Goal: Find specific page/section: Find specific page/section

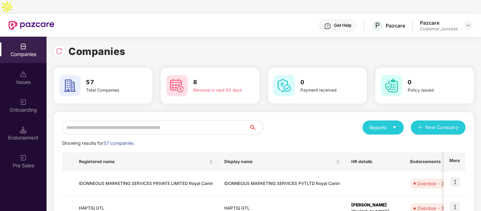
click at [105, 121] on input "text" at bounding box center [155, 128] width 187 height 14
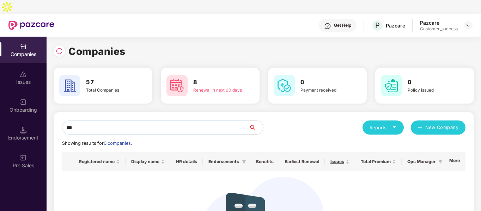
type input "****"
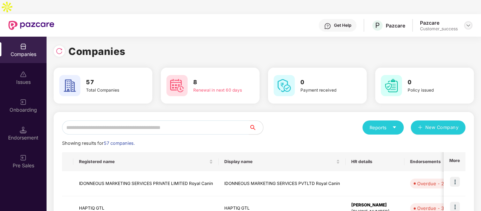
click at [468, 23] on img at bounding box center [469, 26] width 6 height 6
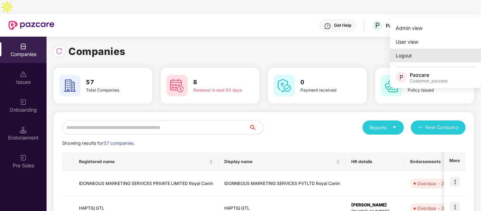
click at [411, 53] on div "Logout" at bounding box center [436, 56] width 92 height 14
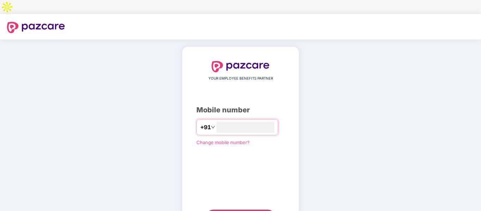
type input "**********"
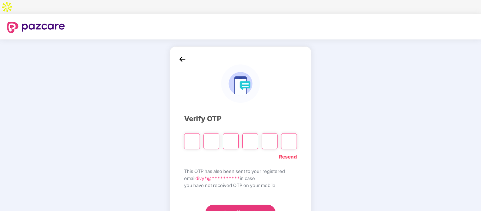
type input "*"
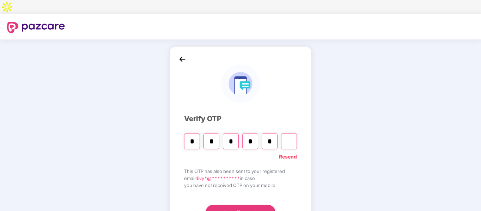
type input "*"
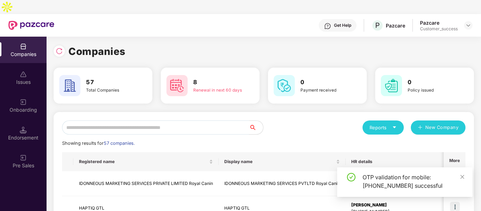
click at [208, 121] on input "text" at bounding box center [155, 128] width 187 height 14
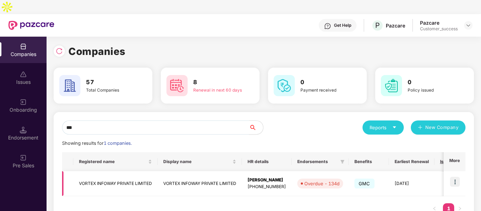
type input "***"
click at [111, 172] on td "VORTEX INFOWAY PRIVATE LIMITED" at bounding box center [115, 184] width 84 height 25
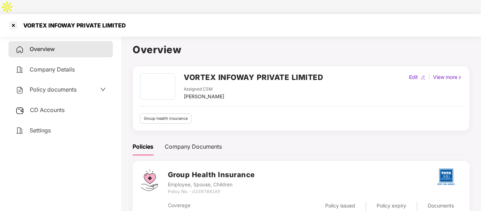
click at [36, 86] on span "Policy documents" at bounding box center [53, 89] width 47 height 7
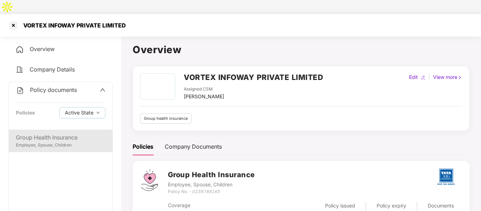
click at [54, 130] on div "Group Health Insurance Employee, Spouse, Children" at bounding box center [61, 141] width 104 height 23
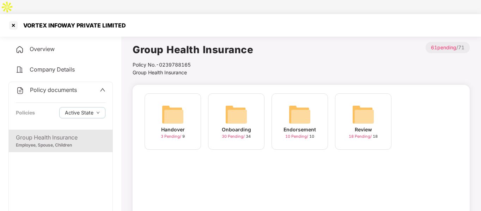
click at [247, 105] on img at bounding box center [236, 114] width 23 height 23
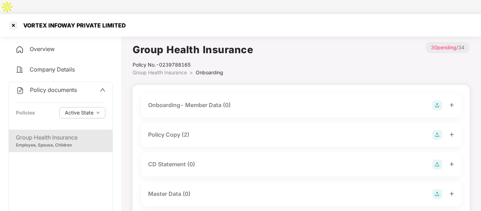
click at [220, 123] on div "Policy Copy (2)" at bounding box center [301, 135] width 320 height 24
click at [202, 130] on div "Policy Copy (2)" at bounding box center [301, 135] width 306 height 10
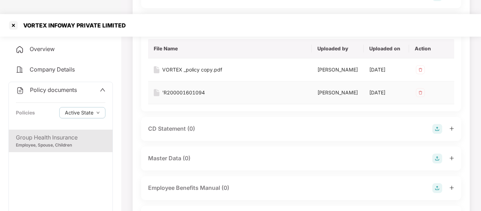
scroll to position [115, 0]
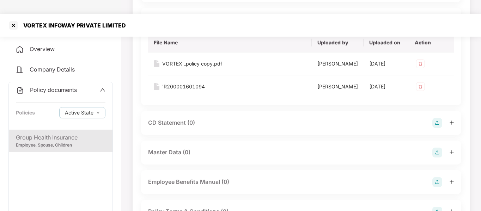
click at [202, 120] on div "CD Statement (0)" at bounding box center [301, 123] width 306 height 10
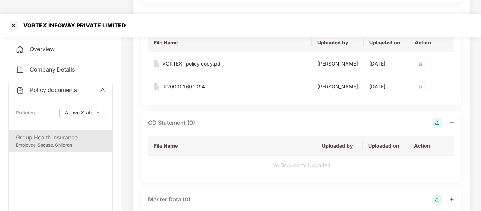
click at [435, 123] on img at bounding box center [438, 123] width 10 height 10
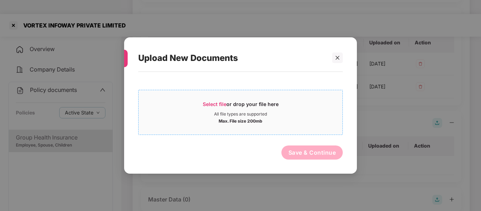
click at [238, 106] on div "Select file or drop your file here" at bounding box center [241, 106] width 76 height 11
click at [337, 58] on icon "close" at bounding box center [337, 57] width 5 height 5
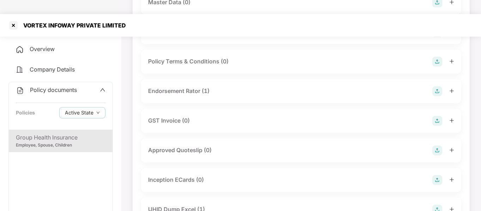
click at [260, 92] on div "Endorsement Rator (1)" at bounding box center [301, 91] width 306 height 10
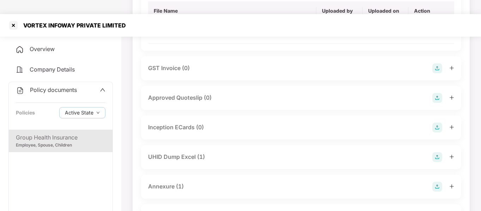
scroll to position [417, 0]
click at [212, 155] on div "UHID Dump Excel (1)" at bounding box center [301, 157] width 306 height 10
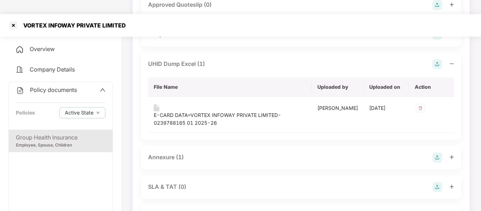
scroll to position [510, 0]
click at [206, 166] on div "Annexure (1)" at bounding box center [301, 157] width 320 height 24
click at [210, 162] on div "Annexure (1)" at bounding box center [301, 157] width 306 height 10
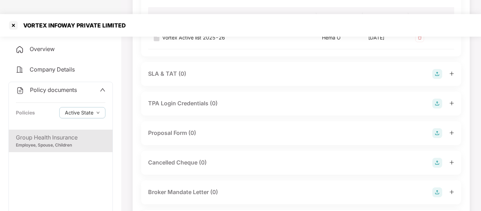
scroll to position [674, 0]
click at [14, 20] on div at bounding box center [13, 25] width 11 height 11
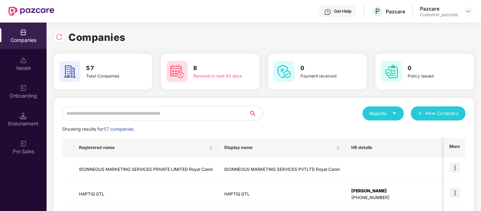
scroll to position [0, 0]
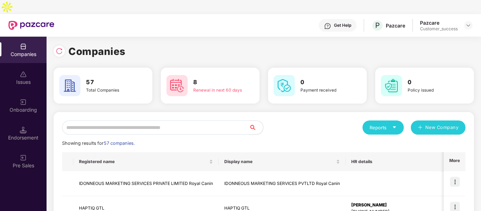
click at [134, 121] on input "text" at bounding box center [155, 128] width 187 height 14
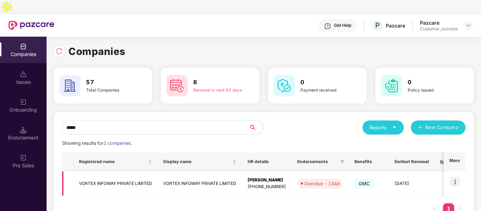
type input "*****"
click at [99, 172] on td "VORTEX INFOWAY PRIVATE LIMITED" at bounding box center [115, 184] width 84 height 25
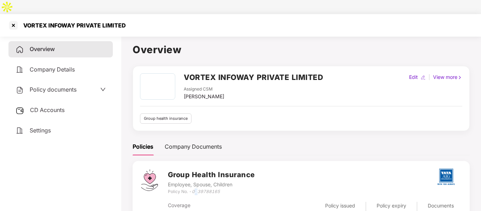
drag, startPoint x: 194, startPoint y: 178, endPoint x: 200, endPoint y: 178, distance: 5.3
click at [200, 189] on icon "0239788165" at bounding box center [206, 191] width 28 height 5
drag, startPoint x: 193, startPoint y: 178, endPoint x: 220, endPoint y: 178, distance: 26.5
click at [220, 189] on icon "0239788165" at bounding box center [206, 191] width 28 height 5
copy icon "0239788165"
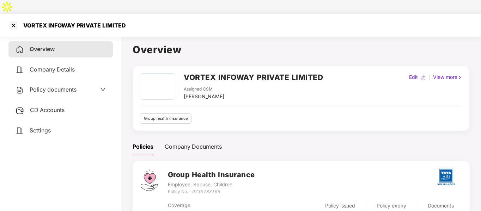
click at [47, 83] on div "Policy documents" at bounding box center [60, 90] width 104 height 16
click at [54, 86] on span "Policy documents" at bounding box center [53, 89] width 47 height 7
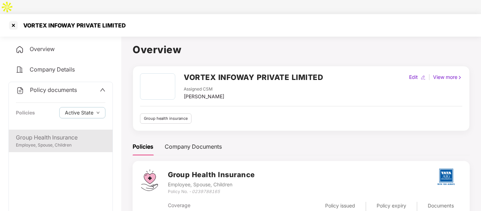
click at [49, 133] on div "Group Health Insurance" at bounding box center [61, 137] width 90 height 9
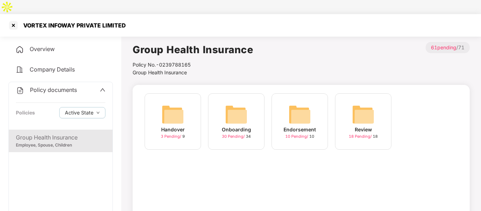
click at [240, 106] on img at bounding box center [236, 114] width 23 height 23
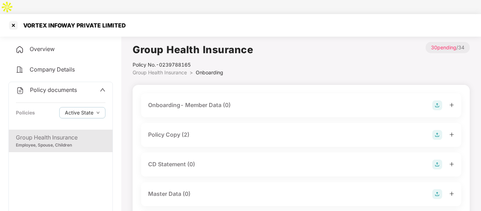
click at [189, 160] on div "CD Statement (0)" at bounding box center [171, 164] width 47 height 9
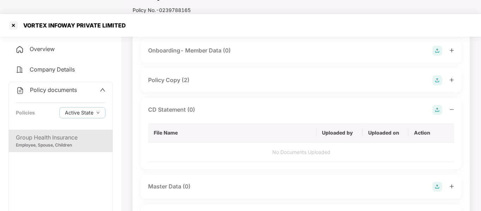
scroll to position [56, 0]
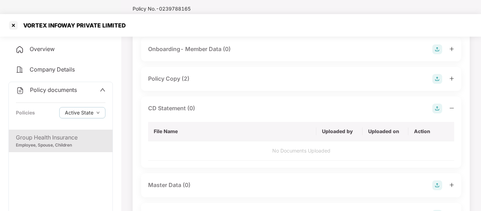
click at [440, 104] on img at bounding box center [438, 109] width 10 height 10
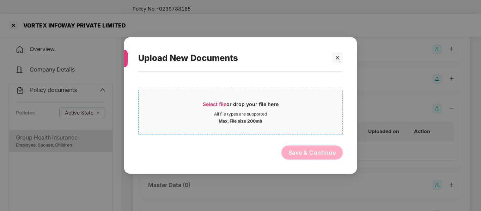
click at [262, 110] on div "Select file or drop your file here" at bounding box center [241, 106] width 76 height 11
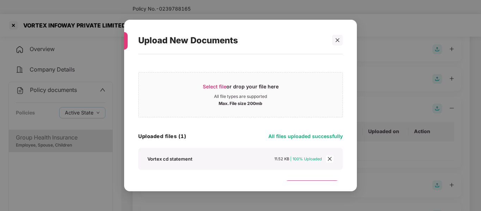
scroll to position [17, 0]
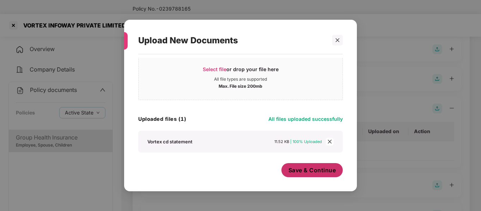
click at [308, 167] on span "Save & Continue" at bounding box center [313, 171] width 48 height 8
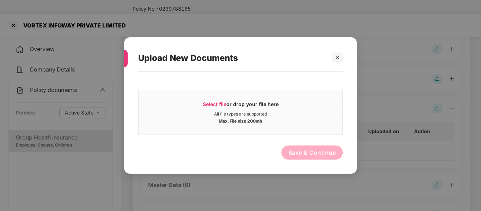
scroll to position [0, 0]
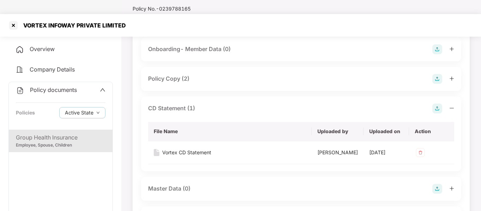
click at [90, 14] on div "VORTEX INFOWAY PRIVATE LIMITED" at bounding box center [240, 25] width 481 height 23
click at [68, 22] on div "VORTEX INFOWAY PRIVATE LIMITED" at bounding box center [72, 25] width 107 height 7
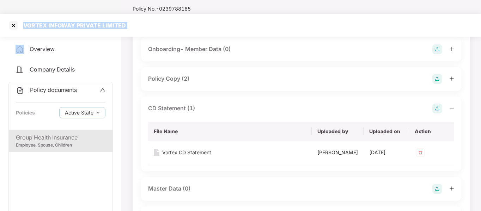
copy div "VORTEX INFOWAY PRIVATE LIMITED"
click at [13, 20] on div at bounding box center [13, 25] width 11 height 11
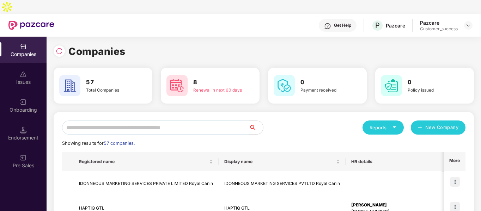
click at [88, 121] on input "text" at bounding box center [155, 128] width 187 height 14
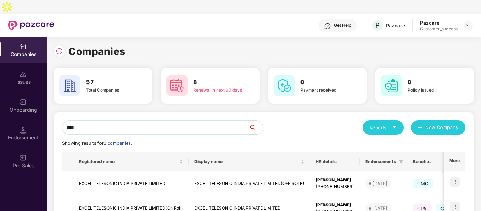
scroll to position [35, 0]
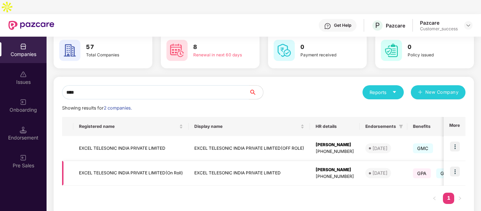
type input "****"
click at [98, 161] on td "EXCEL TELESONIC INDIA PRIVATE LIMITED(On Roll)" at bounding box center [130, 173] width 115 height 25
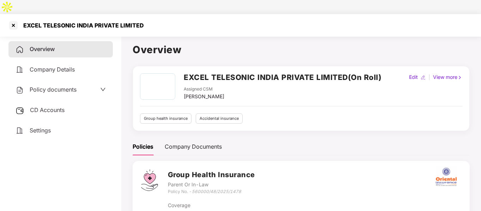
click at [50, 86] on span "Policy documents" at bounding box center [53, 89] width 47 height 7
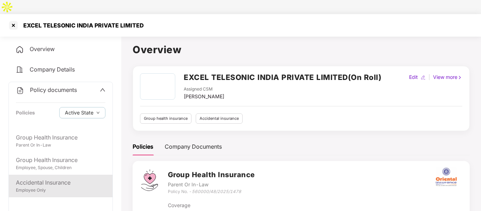
click at [41, 187] on div "Employee Only" at bounding box center [61, 190] width 90 height 7
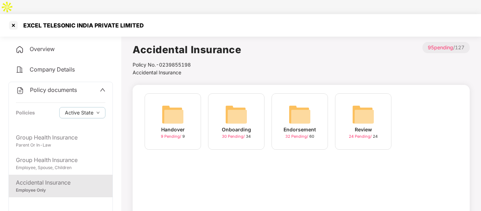
click at [245, 104] on img at bounding box center [236, 114] width 23 height 23
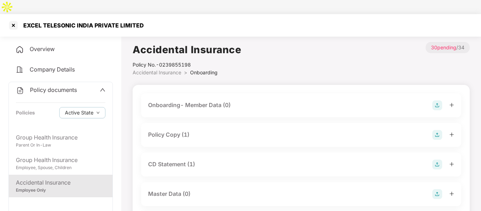
click at [187, 131] on div "Policy Copy (1)" at bounding box center [168, 135] width 41 height 9
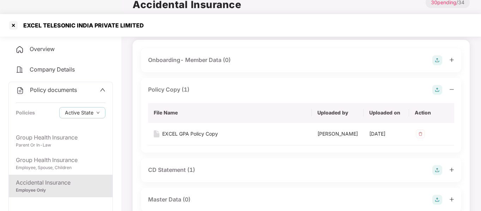
scroll to position [46, 0]
click at [190, 130] on div "EXCEL GPA Policy Copy" at bounding box center [190, 134] width 56 height 8
click at [13, 20] on div at bounding box center [13, 25] width 11 height 11
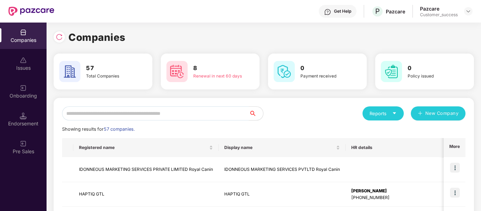
scroll to position [0, 0]
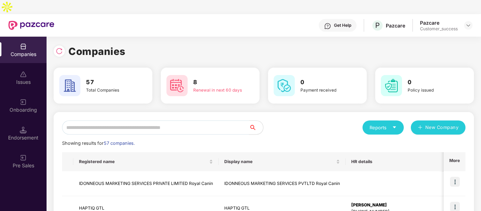
click at [146, 121] on input "text" at bounding box center [155, 128] width 187 height 14
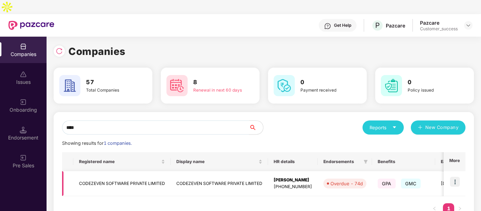
type input "****"
click at [456, 177] on img at bounding box center [455, 182] width 10 height 10
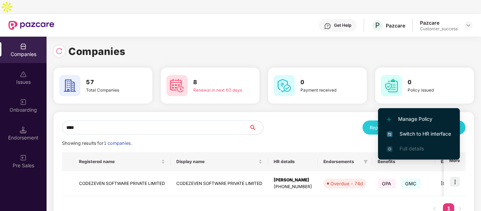
click at [392, 132] on img at bounding box center [390, 135] width 6 height 6
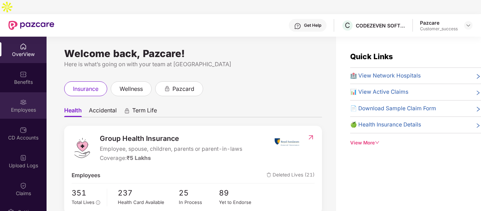
click at [28, 107] on div "Employees" at bounding box center [23, 110] width 47 height 7
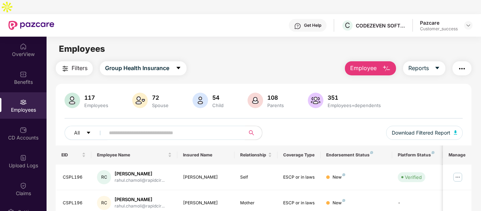
click at [154, 128] on input "text" at bounding box center [172, 133] width 127 height 11
paste input "**********"
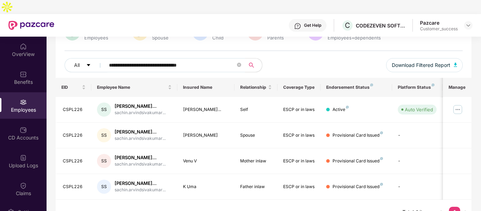
scroll to position [91, 0]
type input "**********"
click at [458, 104] on img at bounding box center [457, 109] width 11 height 11
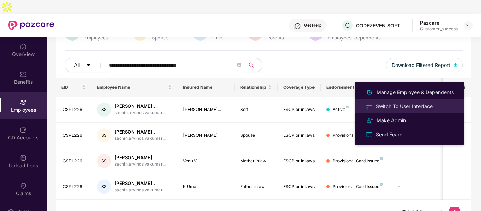
click at [374, 110] on div at bounding box center [369, 106] width 11 height 8
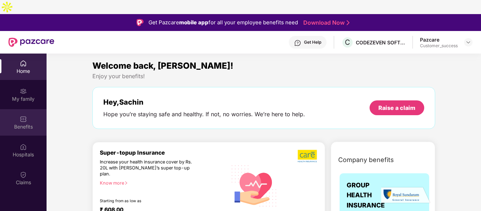
click at [22, 124] on div "Benefits" at bounding box center [23, 127] width 47 height 7
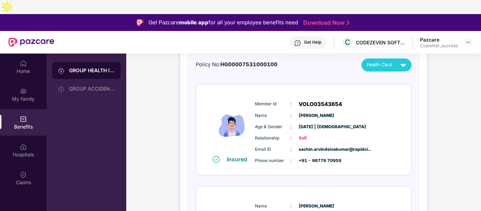
scroll to position [70, 0]
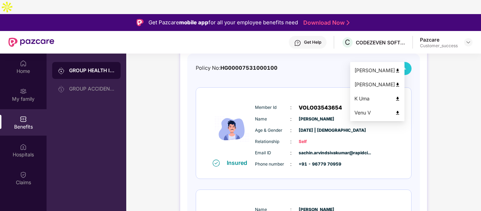
click at [401, 62] on img at bounding box center [403, 68] width 12 height 12
click at [401, 71] on img at bounding box center [397, 70] width 5 height 5
